Goal: Transaction & Acquisition: Book appointment/travel/reservation

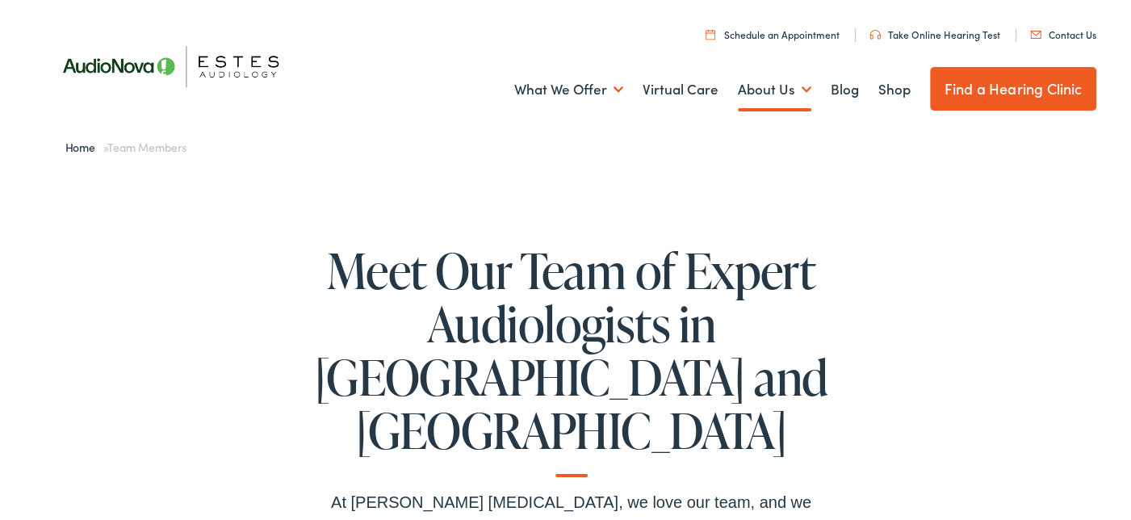
click at [1069, 32] on link "Contact Us" at bounding box center [1062, 32] width 65 height 14
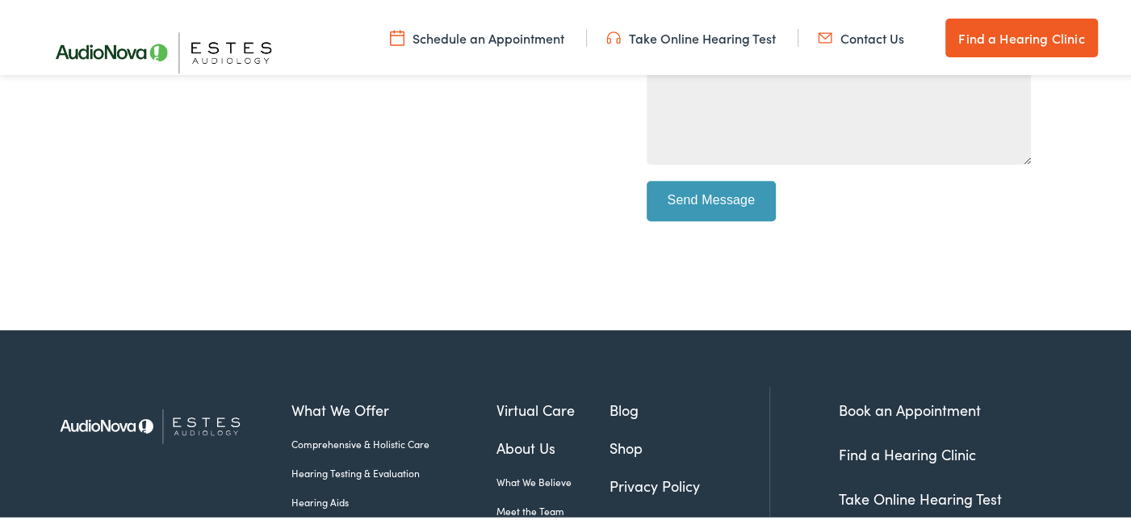
scroll to position [371, 0]
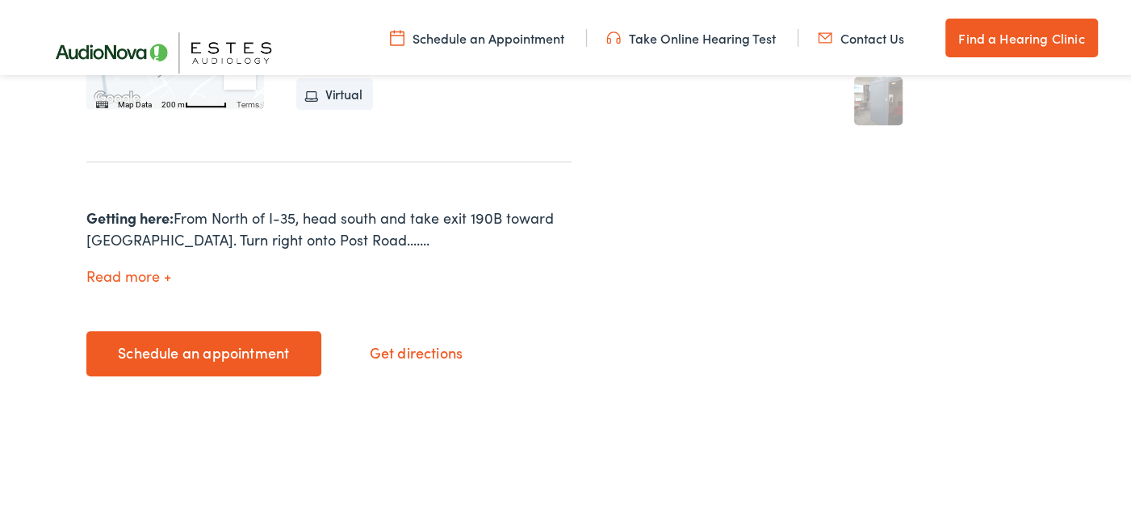
scroll to position [646, 0]
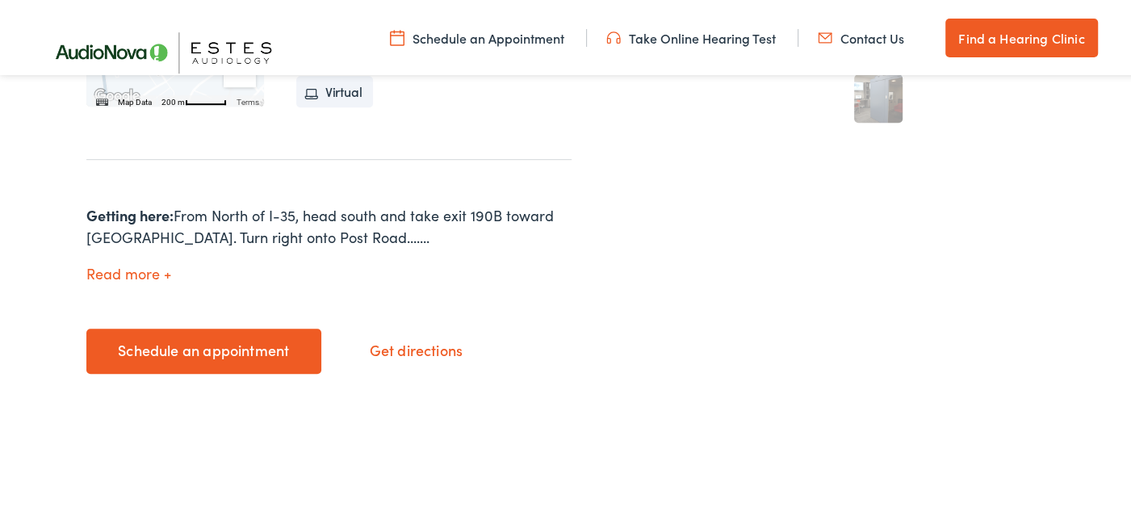
click at [143, 267] on button "Read more" at bounding box center [128, 271] width 85 height 17
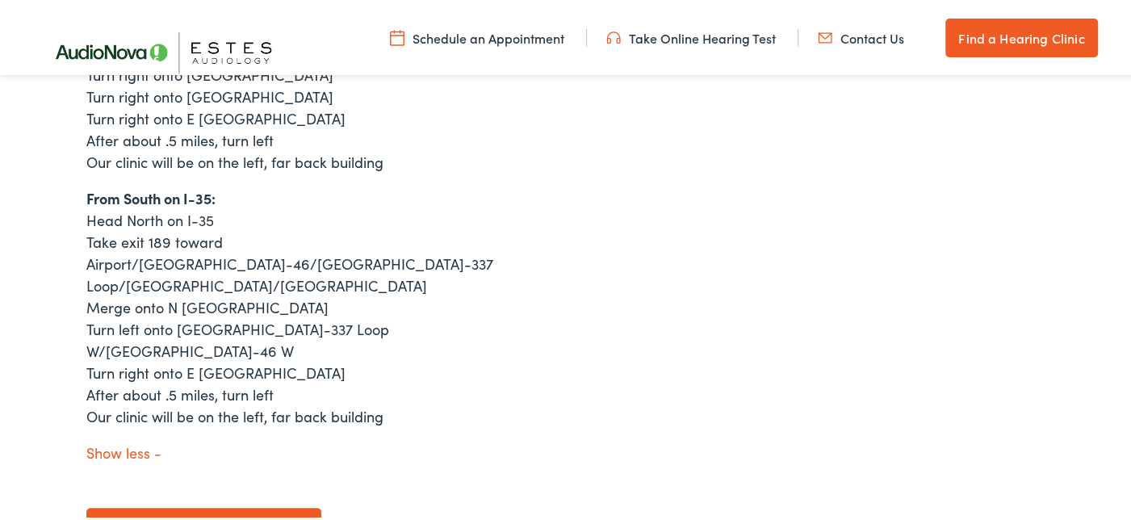
scroll to position [969, 0]
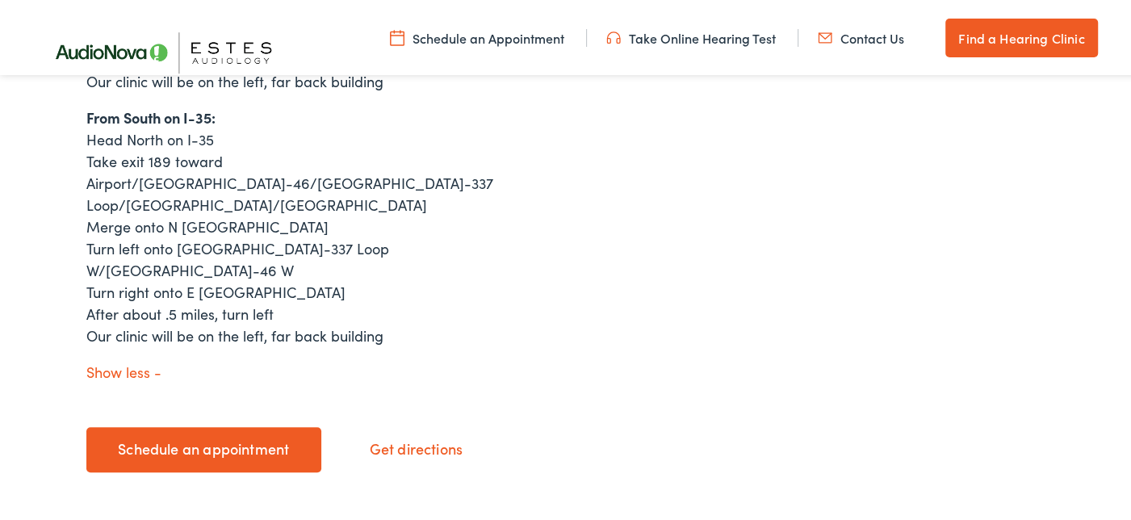
click at [164, 425] on link "Schedule an appointment" at bounding box center [203, 447] width 235 height 45
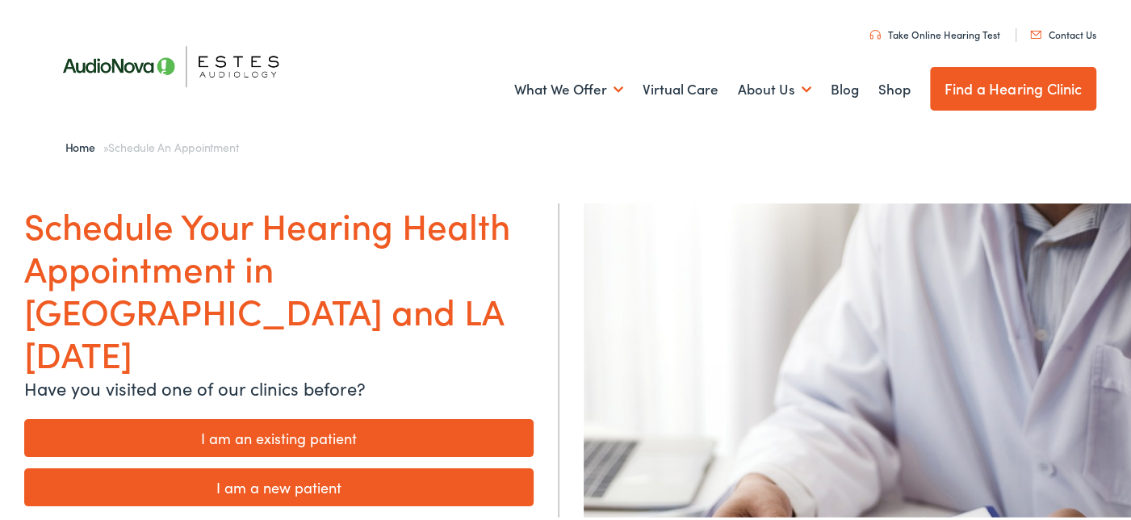
click at [316, 466] on link "I am a new patient" at bounding box center [279, 485] width 510 height 38
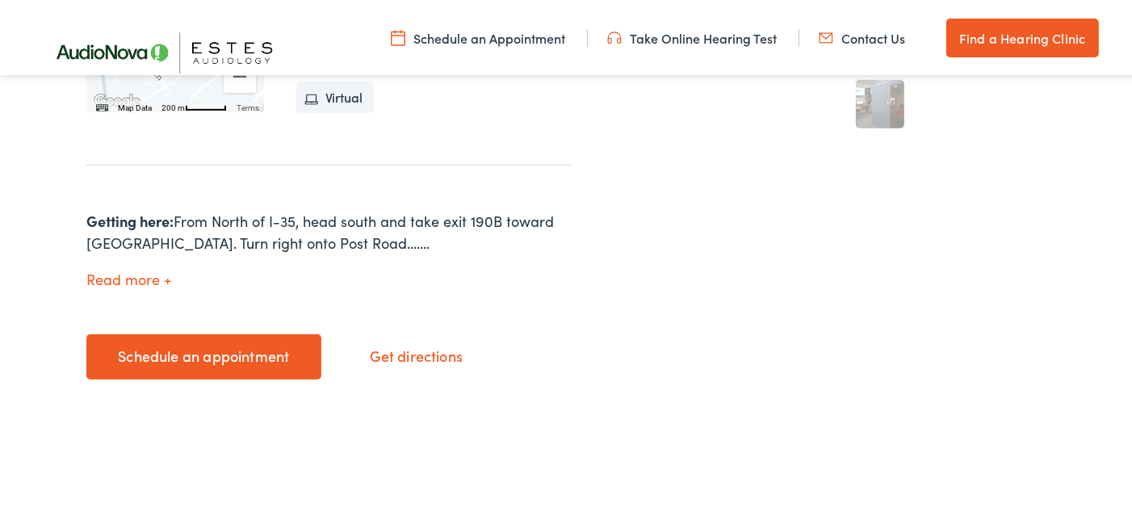
scroll to position [646, 0]
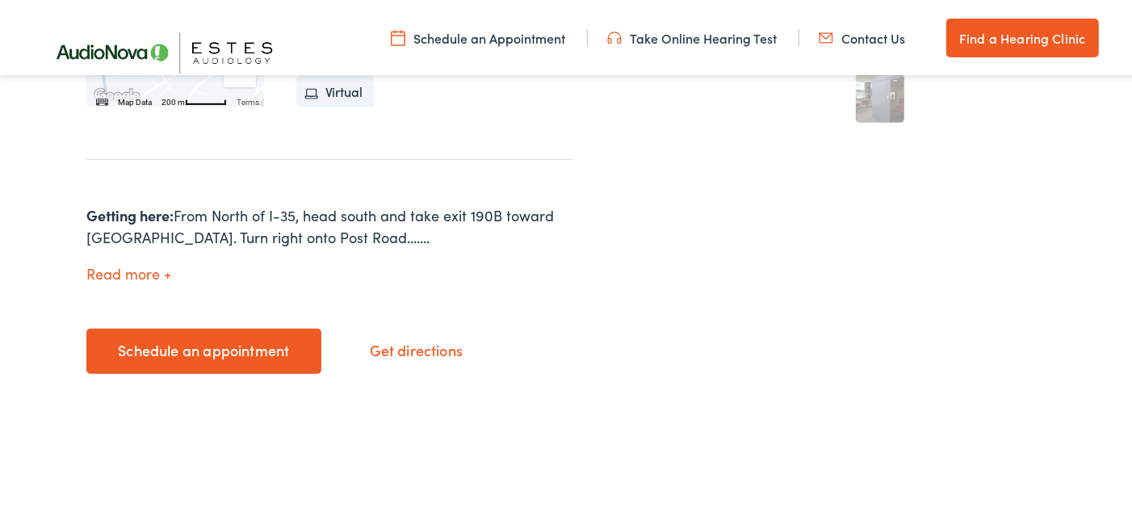
click at [207, 353] on link "Schedule an appointment" at bounding box center [203, 348] width 235 height 45
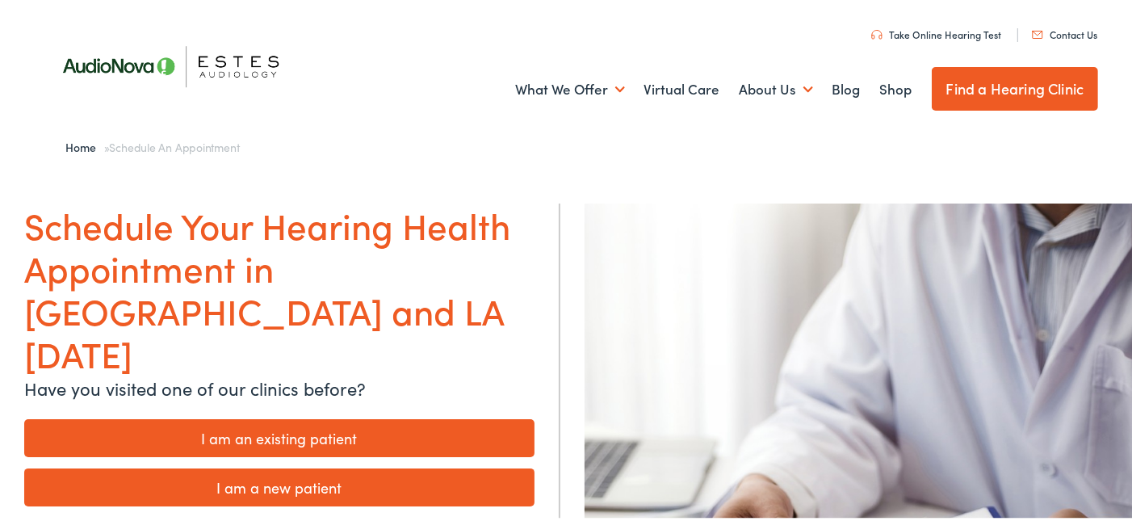
click at [300, 466] on link "I am a new patient" at bounding box center [279, 485] width 510 height 38
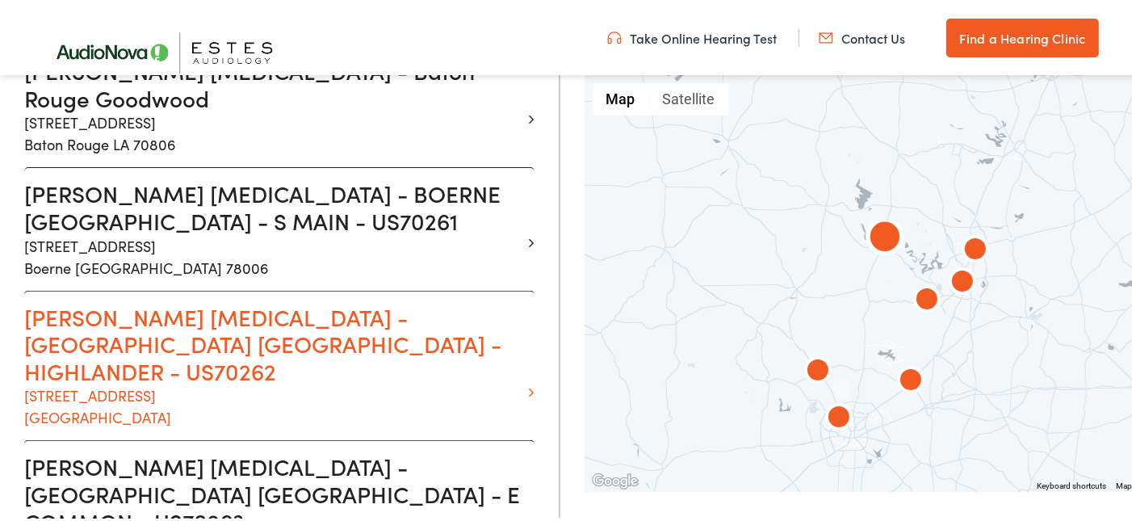
scroll to position [807, 0]
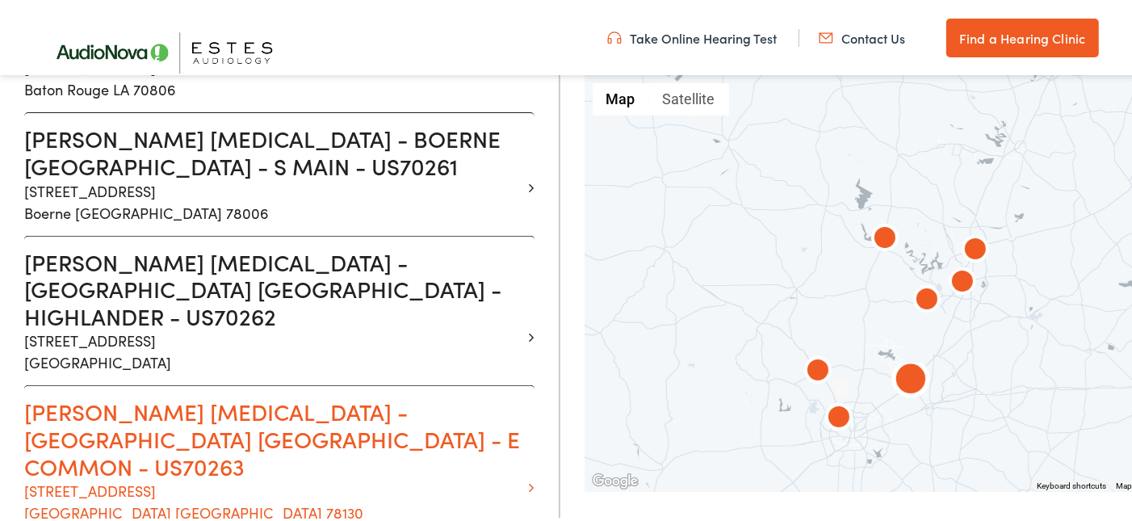
click at [265, 477] on p "1529 Common Street New Braunfels TX 78130" at bounding box center [273, 499] width 498 height 44
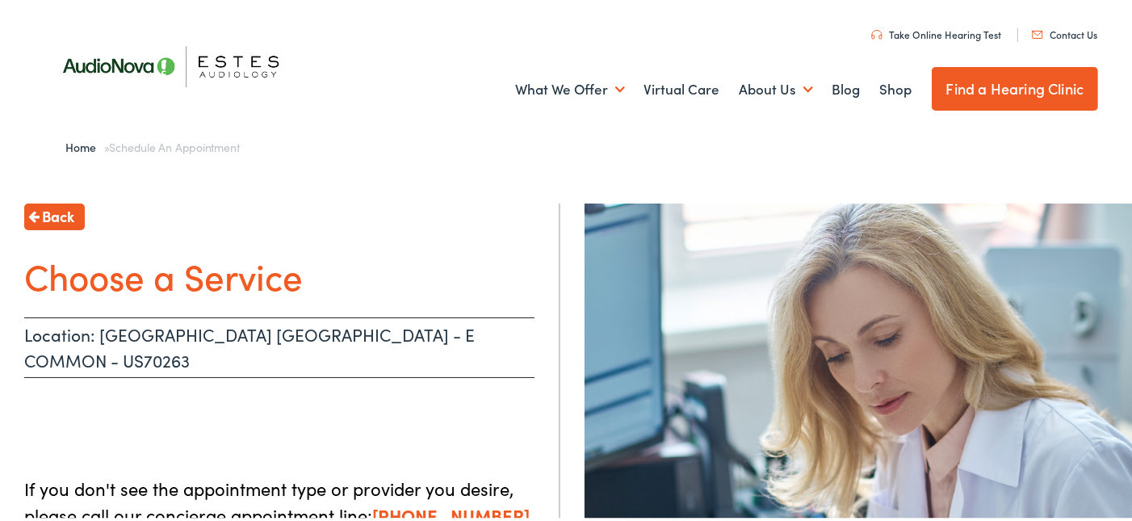
click at [308, 392] on ul at bounding box center [279, 408] width 510 height 32
